Goal: Check status: Check status

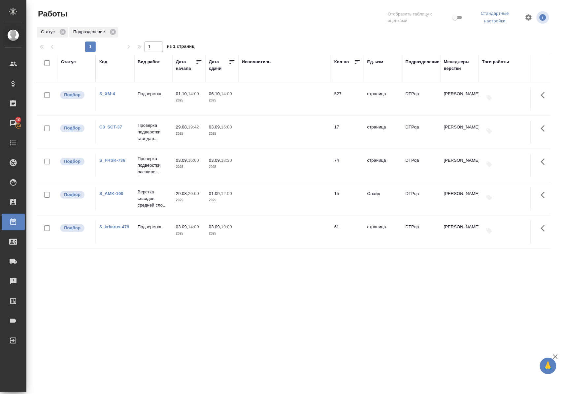
click at [73, 61] on div "Статус" at bounding box center [68, 62] width 15 height 7
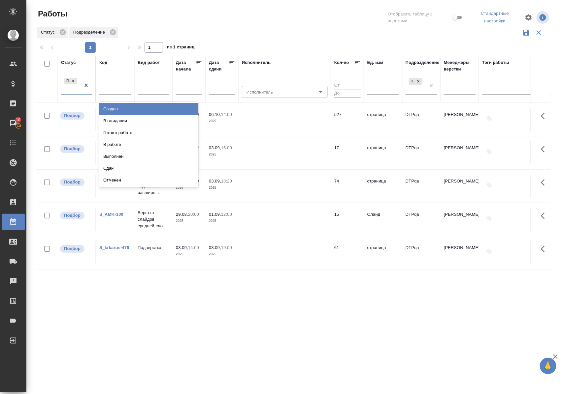
click at [79, 94] on div "Подбор" at bounding box center [70, 85] width 19 height 18
click at [117, 119] on div "В ожидании" at bounding box center [148, 121] width 99 height 12
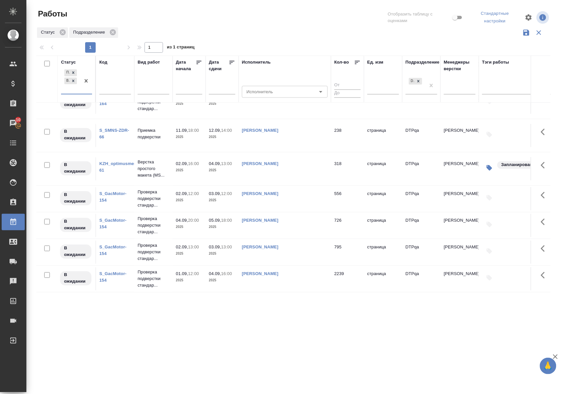
scroll to position [445, 0]
click at [112, 272] on link "S_GacMotor-154" at bounding box center [112, 278] width 27 height 12
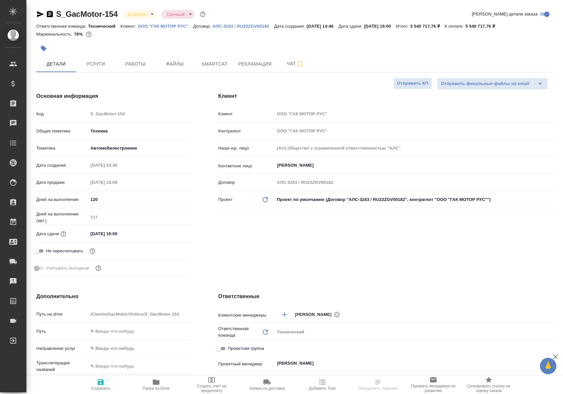
select select "RU"
click at [142, 56] on button "Работы" at bounding box center [135, 64] width 40 height 16
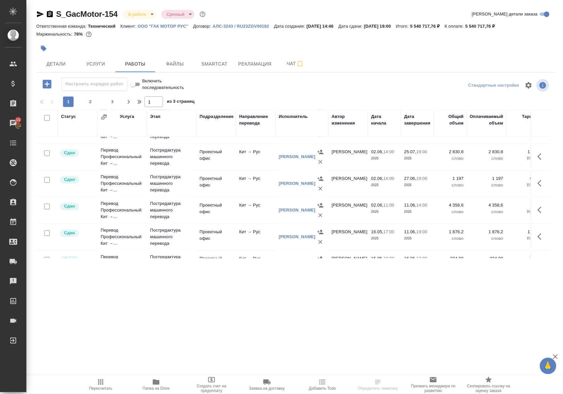
scroll to position [556, 0]
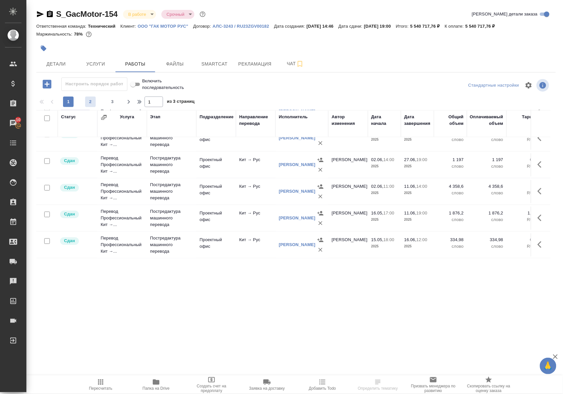
click at [90, 105] on span "2" at bounding box center [90, 102] width 11 height 7
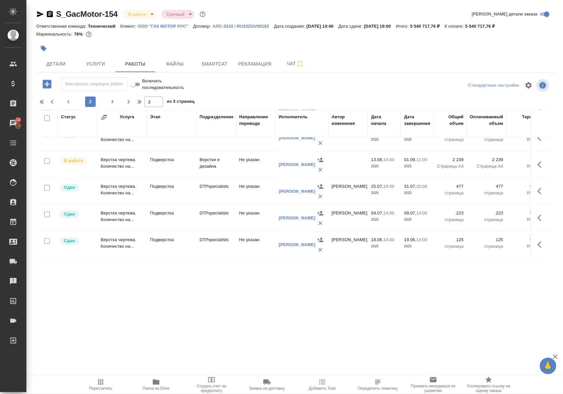
type input "2"
click at [125, 160] on td "Верстка чертежа. Количество на..." at bounding box center [121, 164] width 49 height 23
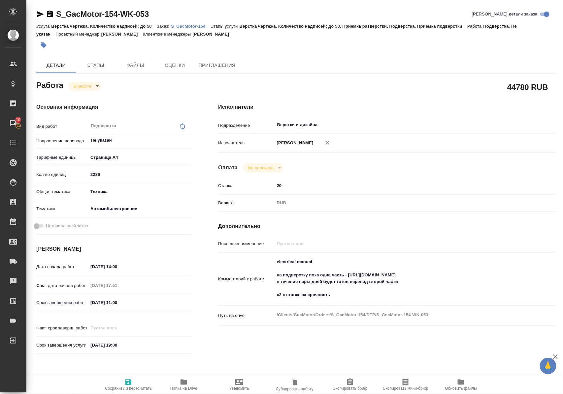
click at [183, 384] on icon "button" at bounding box center [183, 382] width 7 height 5
